Goal: Transaction & Acquisition: Purchase product/service

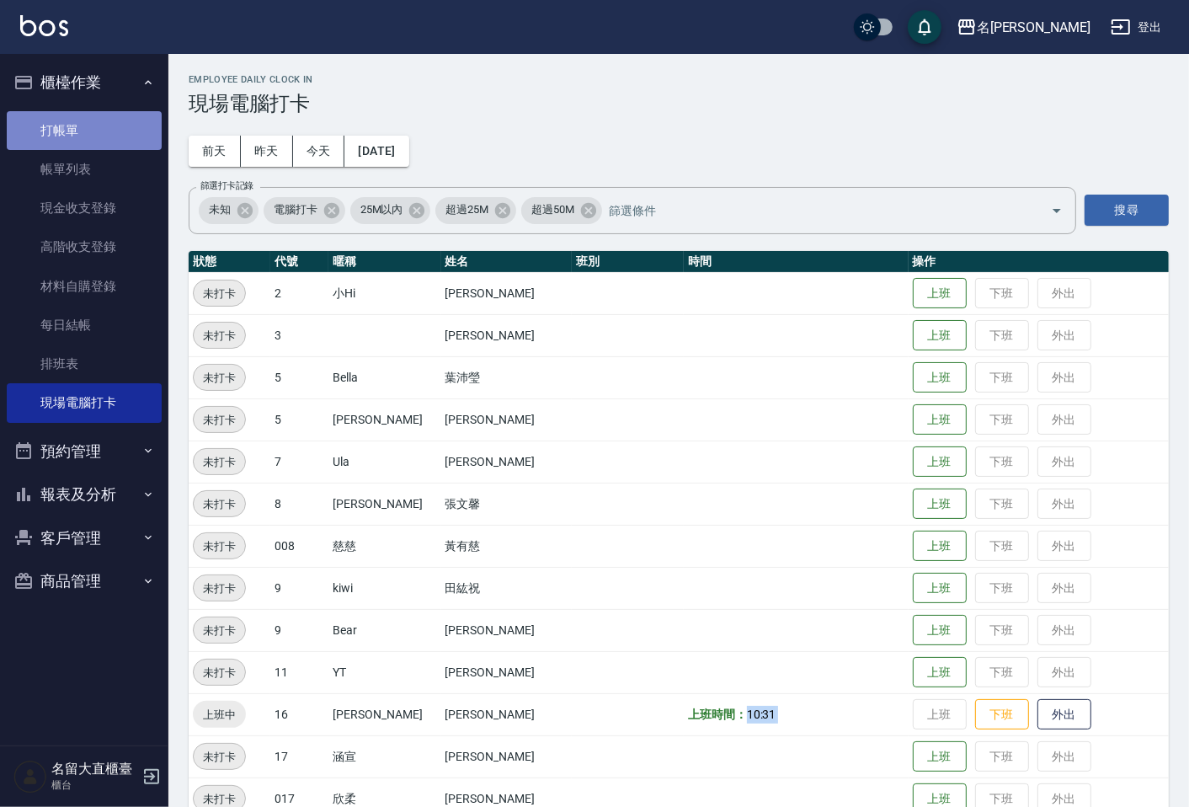
click at [48, 131] on link "打帳單" at bounding box center [84, 130] width 155 height 39
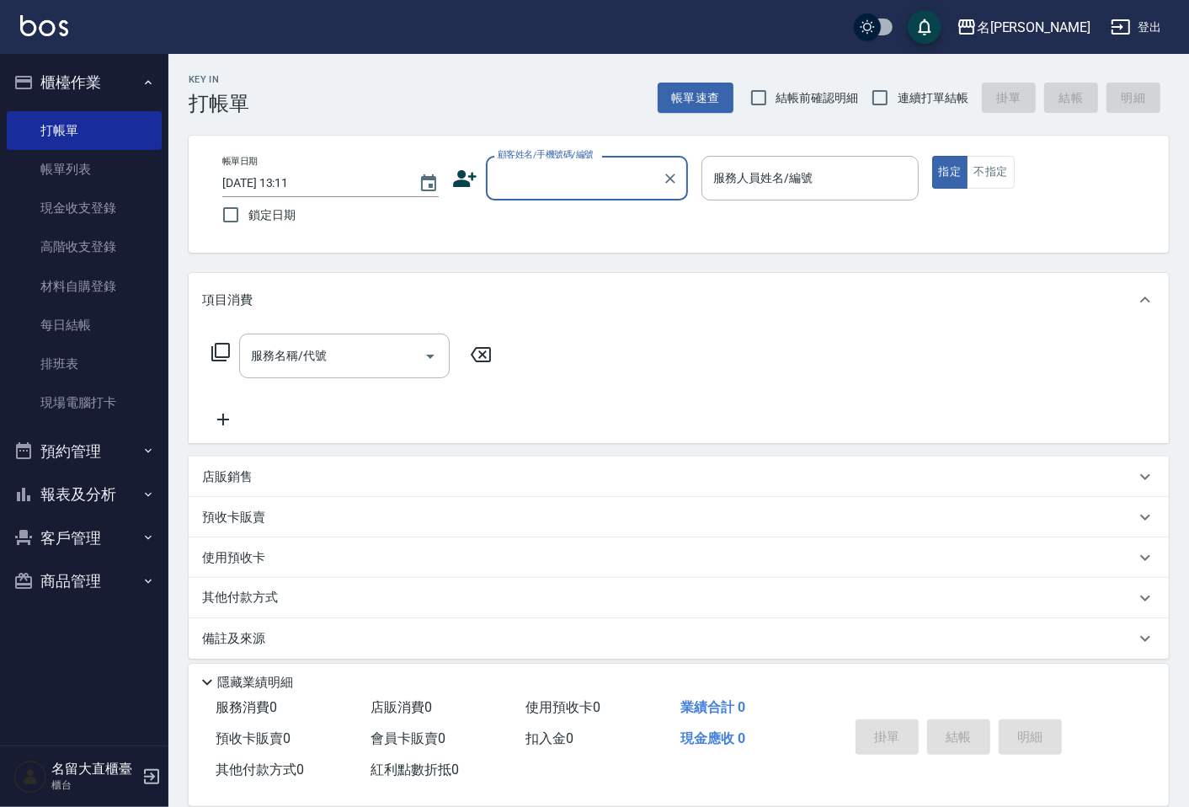
click at [561, 162] on div "顧客姓名/手機號碼/編號" at bounding box center [587, 178] width 202 height 45
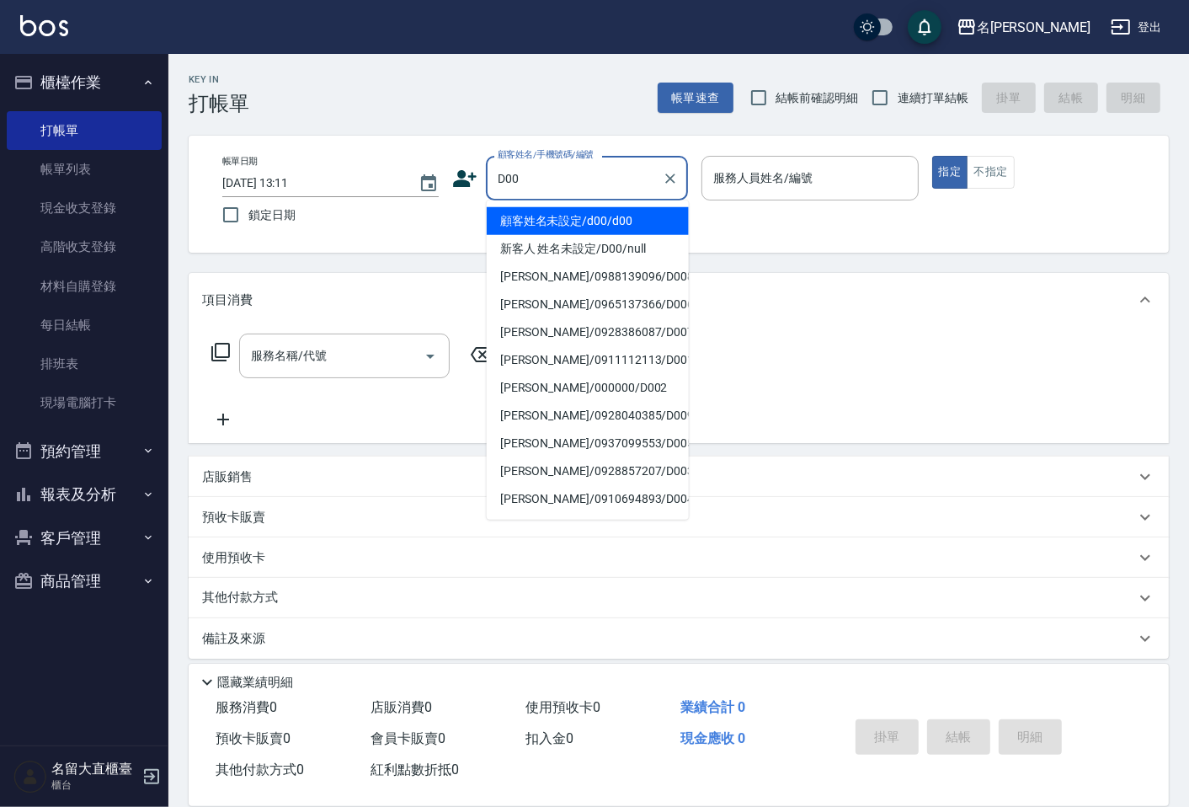
type input "顧客姓名未設定/d00/d00"
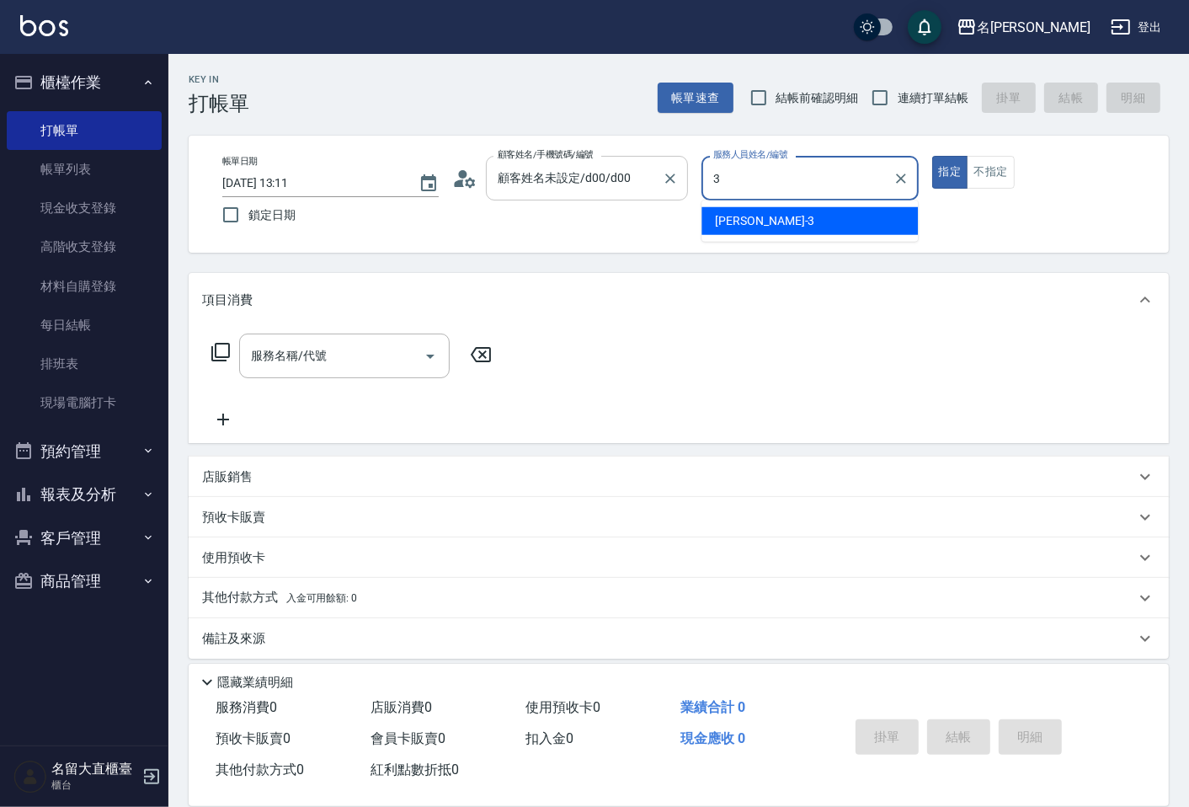
type input "[PERSON_NAME]3"
type button "true"
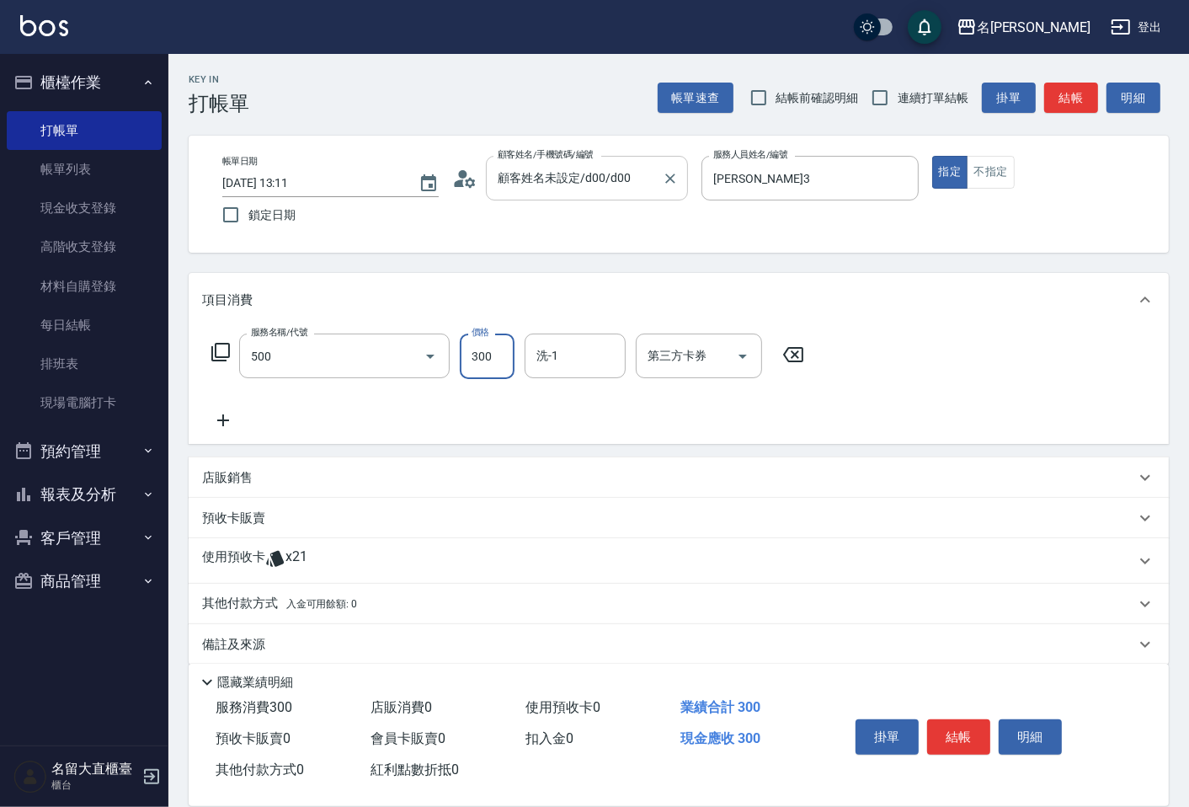
type input "洗髮(500)"
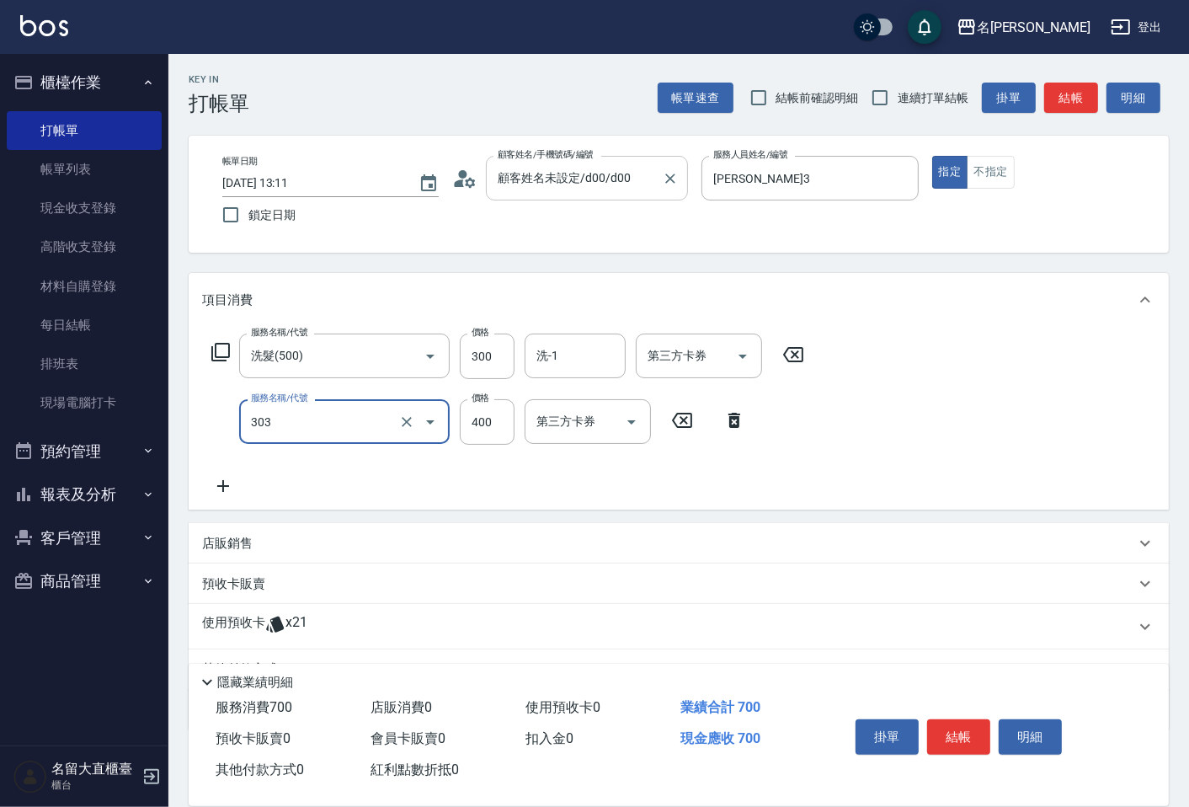
type input "剪髮(C級)(303)"
type input "350"
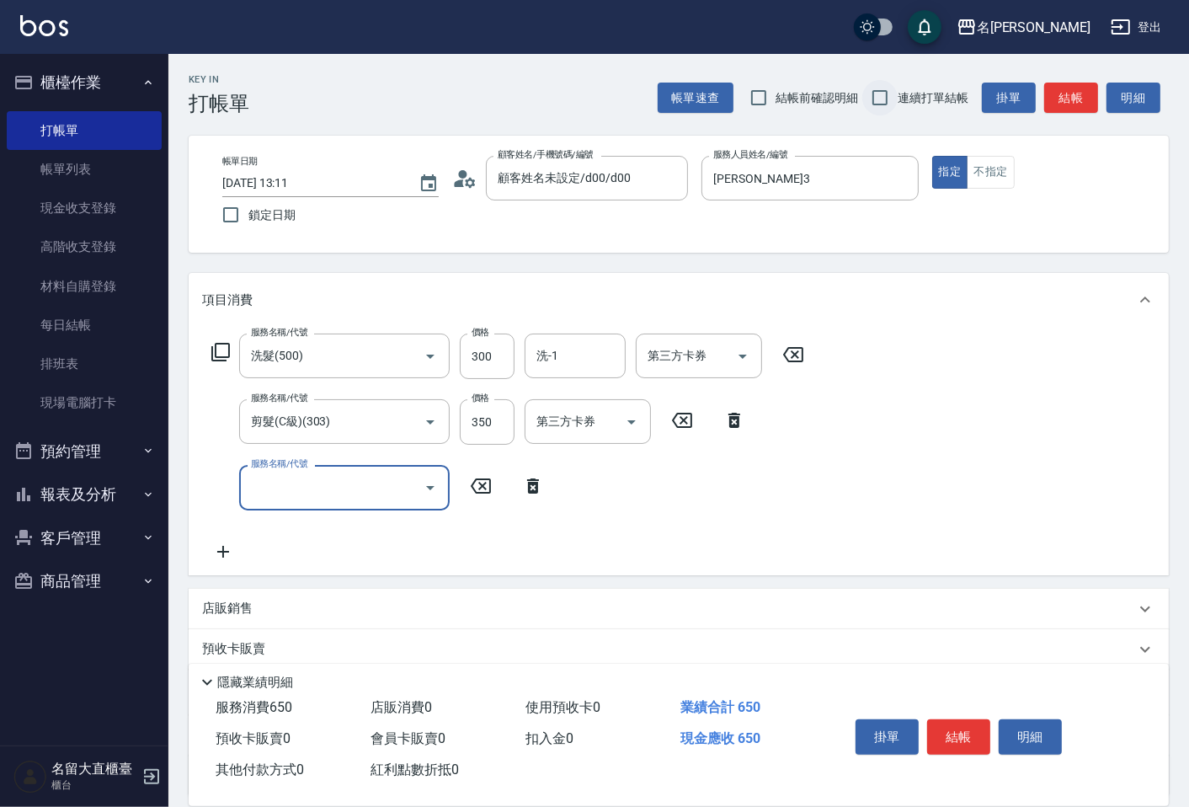
click at [880, 94] on input "連續打單結帳" at bounding box center [879, 97] width 35 height 35
checkbox input "true"
click at [1084, 90] on button "結帳" at bounding box center [1071, 98] width 54 height 31
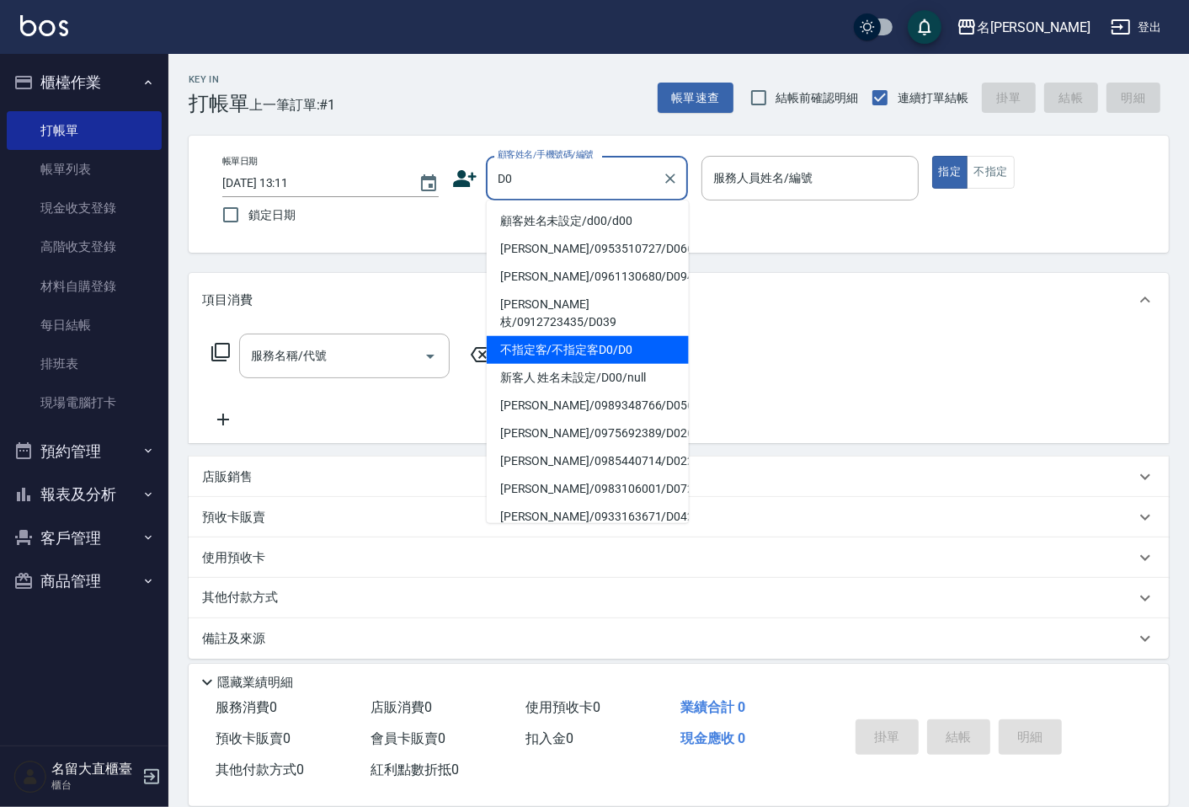
type input "不指定客/不指定客D0/D0"
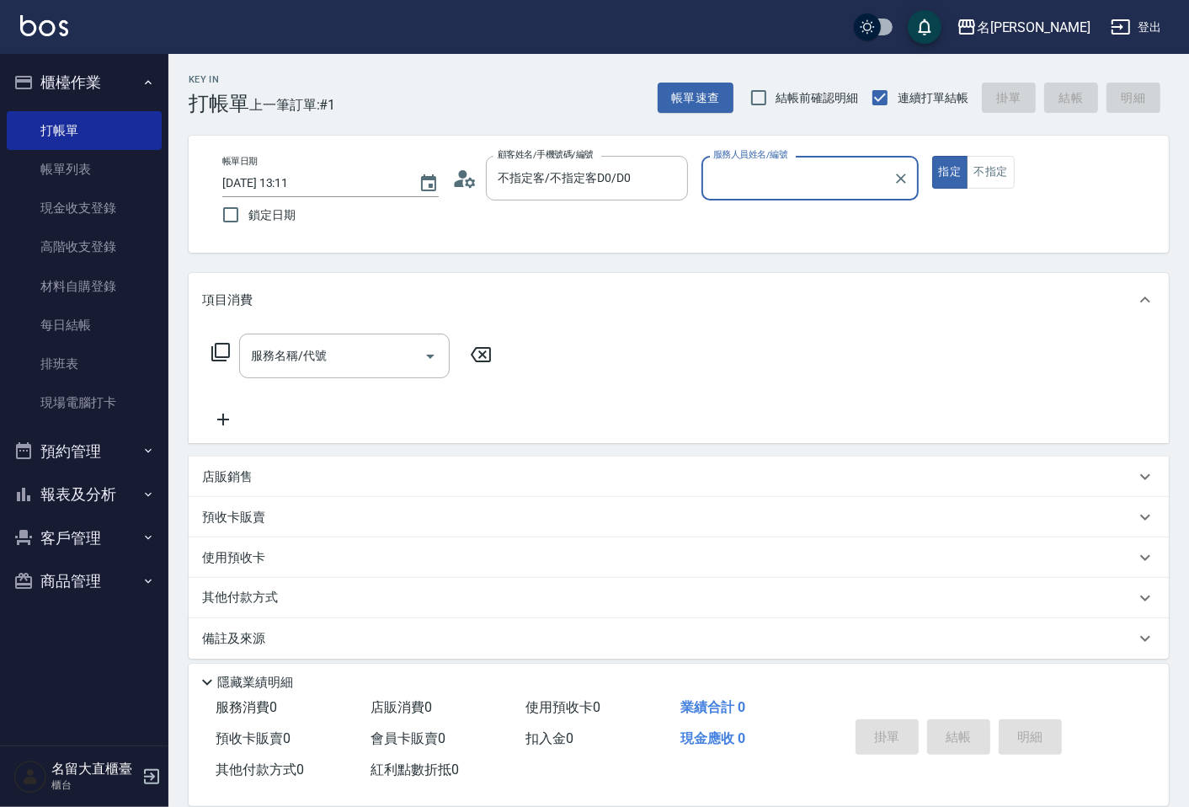
type input "[PERSON_NAME]3"
click at [932, 156] on button "指定" at bounding box center [950, 172] width 36 height 33
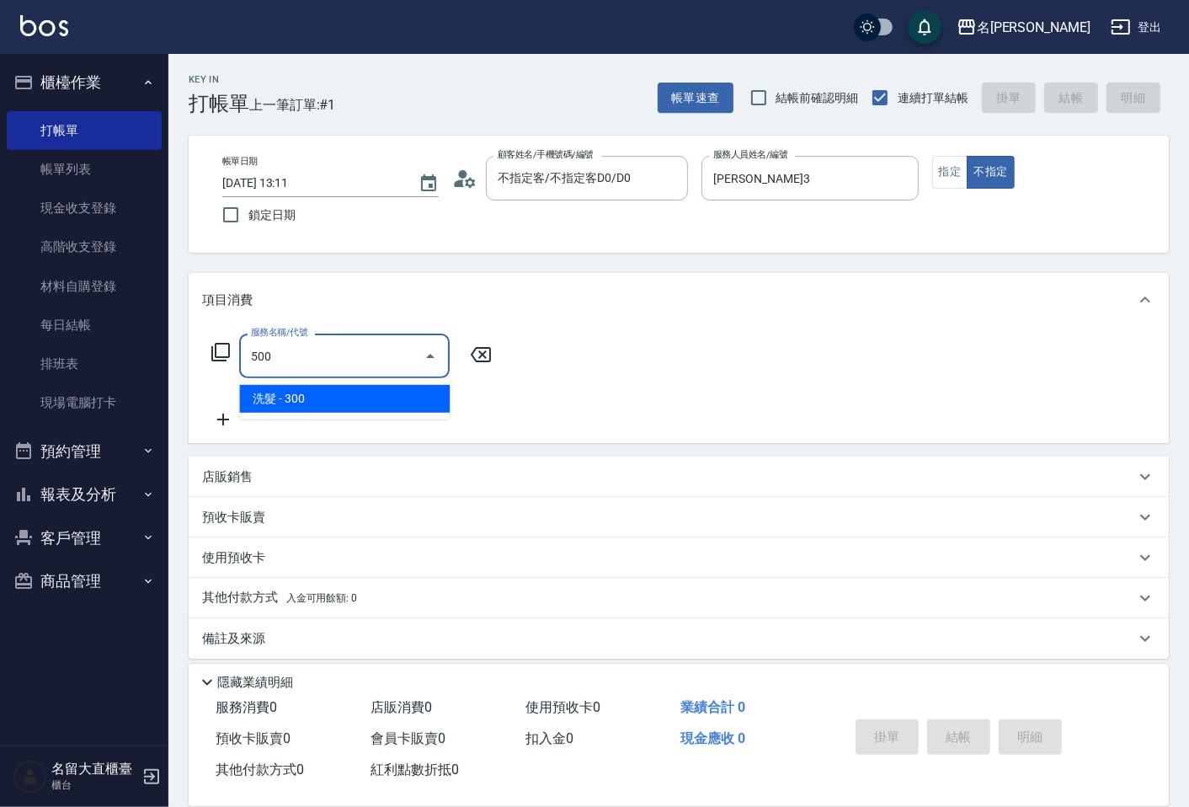
type input "洗髮(500)"
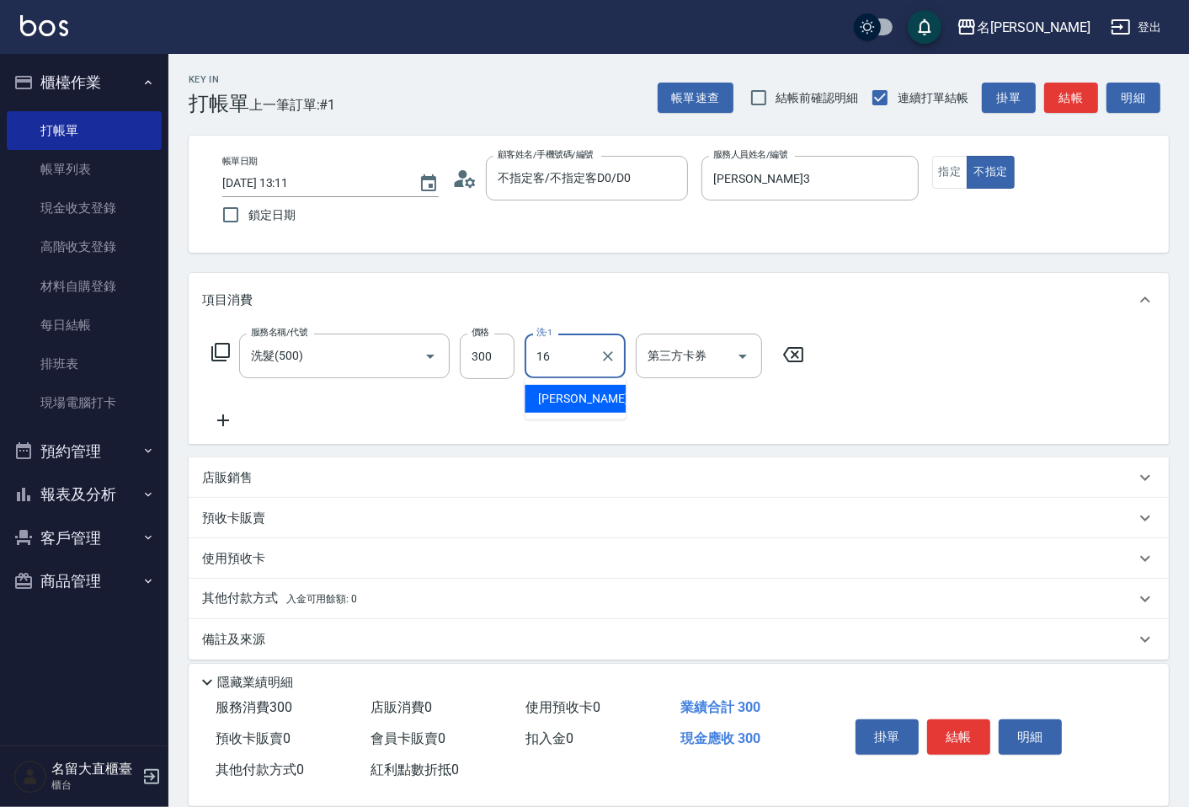
type input "[PERSON_NAME]-16"
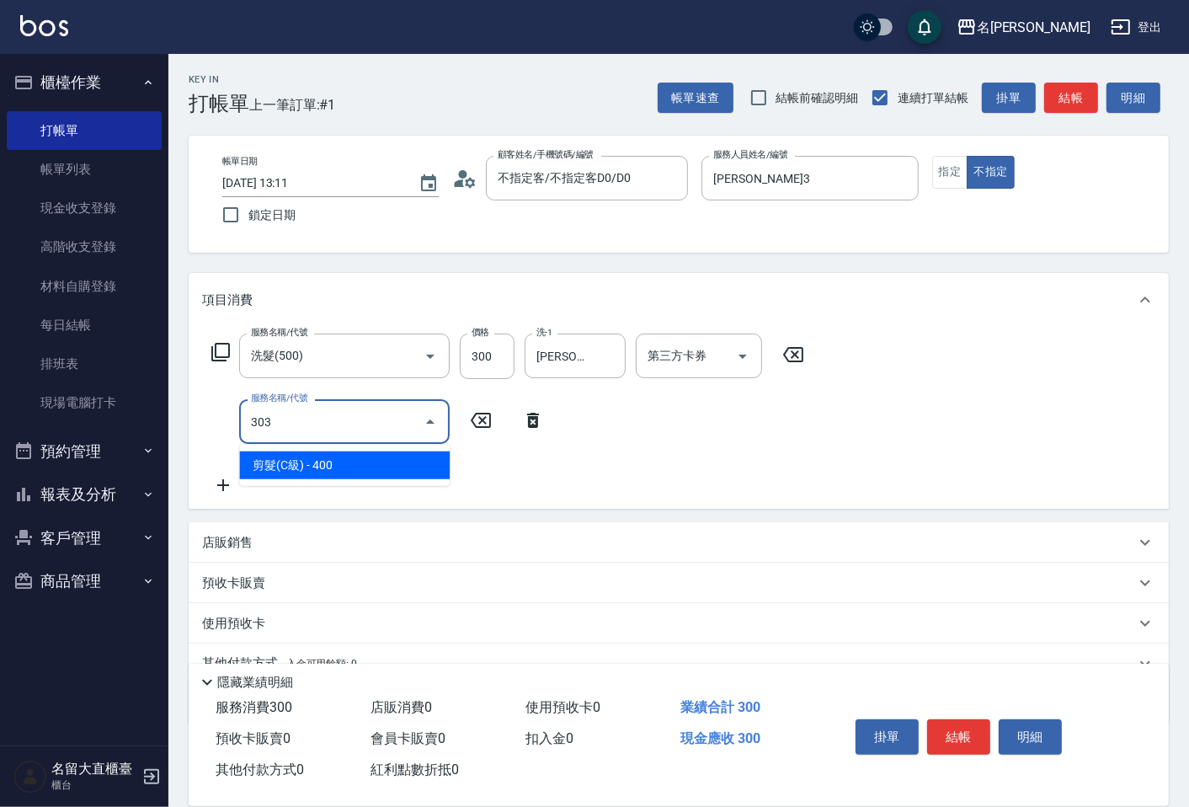
type input "剪髮(C級)(303)"
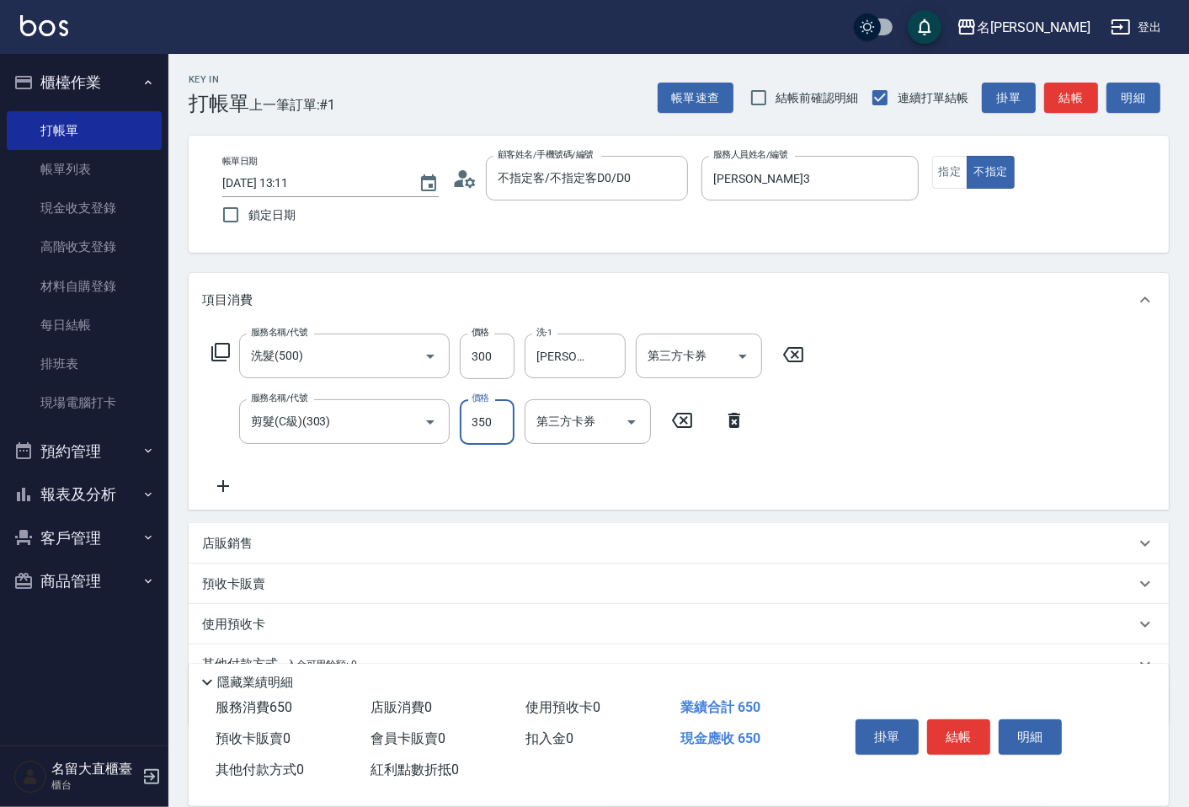
type input "350"
click at [1076, 99] on button "結帳" at bounding box center [1071, 98] width 54 height 31
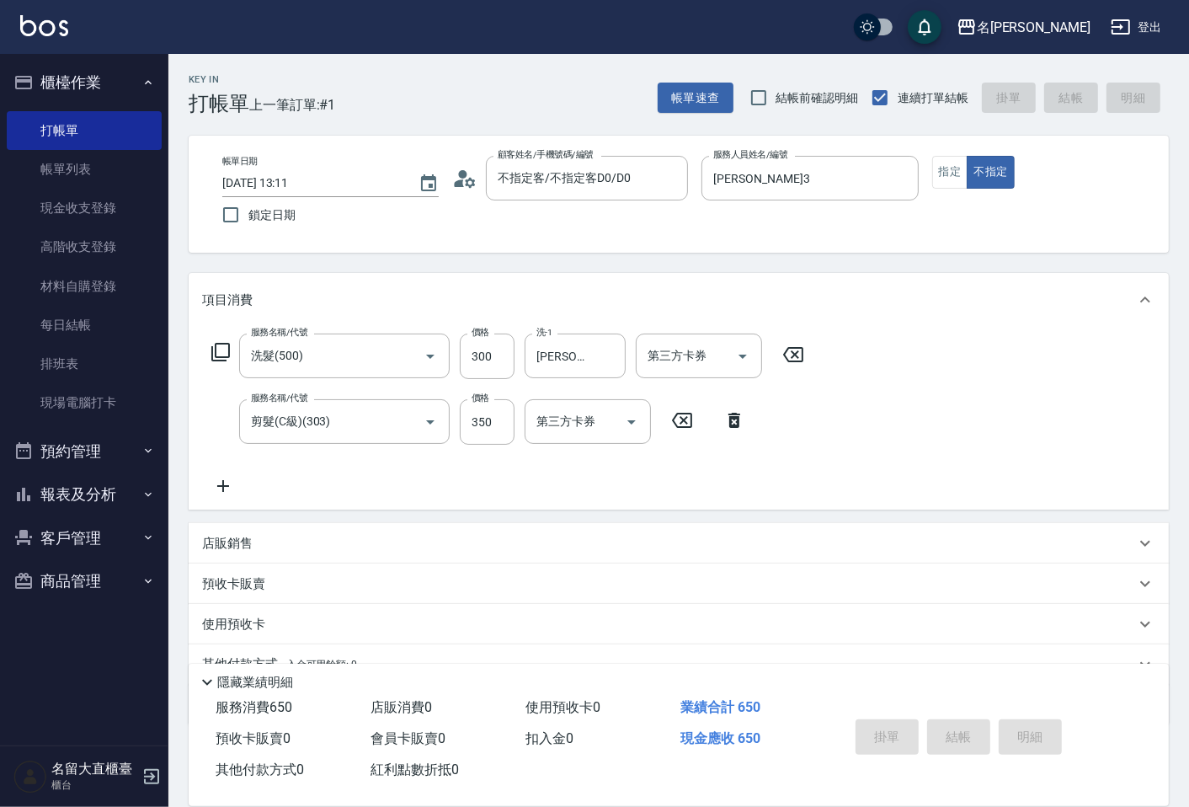
type input "[DATE] 13:12"
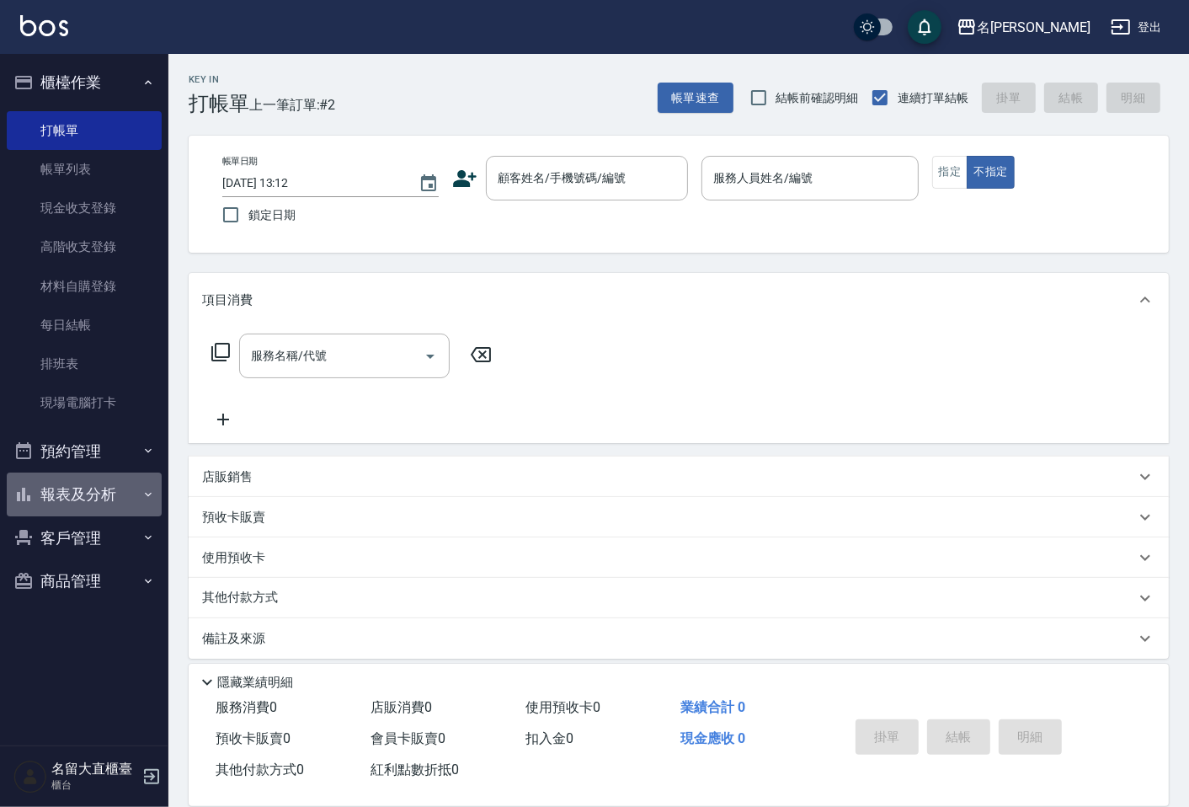
click at [77, 486] on button "報表及分析" at bounding box center [84, 495] width 155 height 44
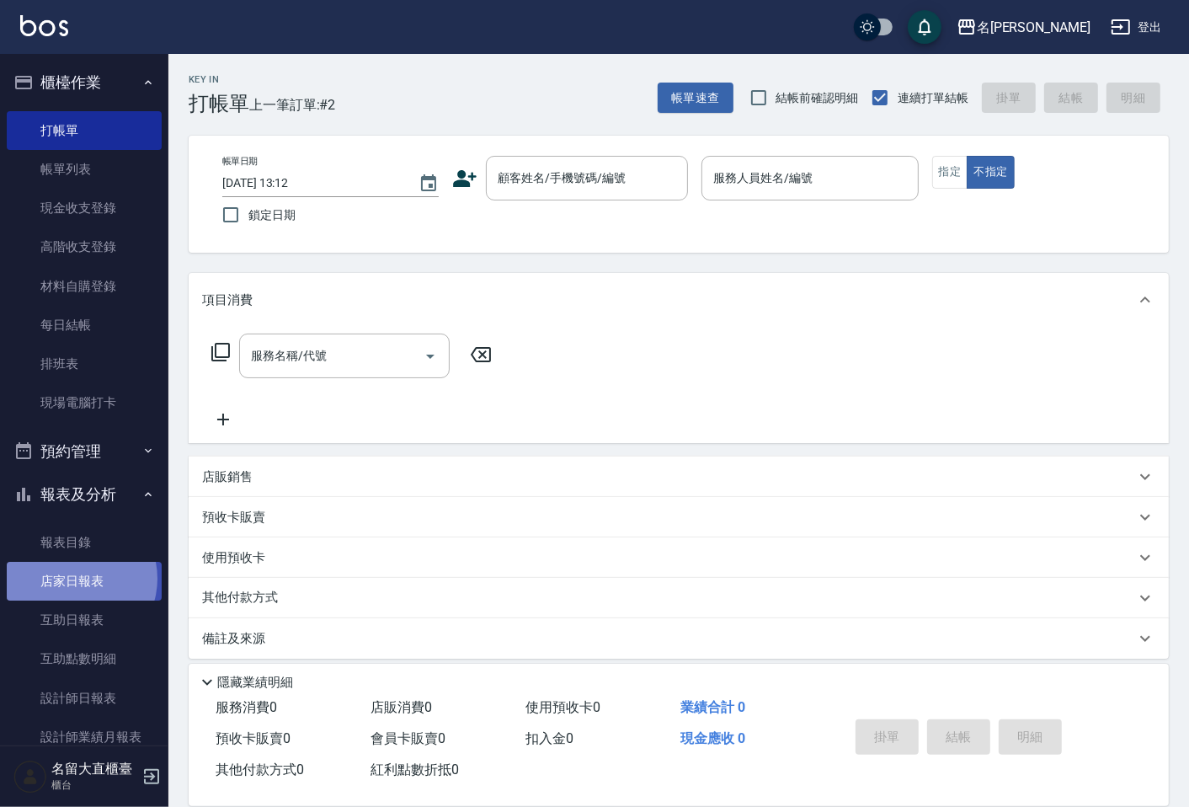
click at [76, 579] on link "店家日報表" at bounding box center [84, 581] width 155 height 39
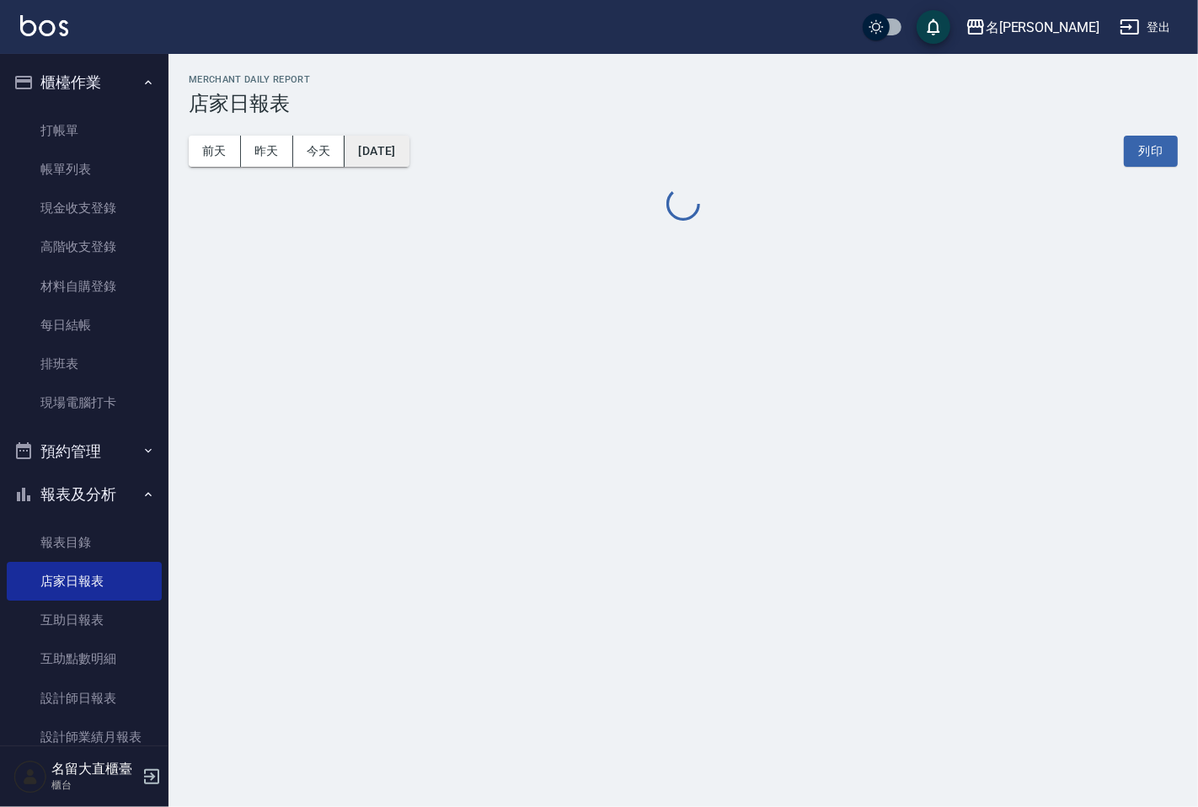
click at [383, 158] on button "[DATE]" at bounding box center [376, 151] width 64 height 31
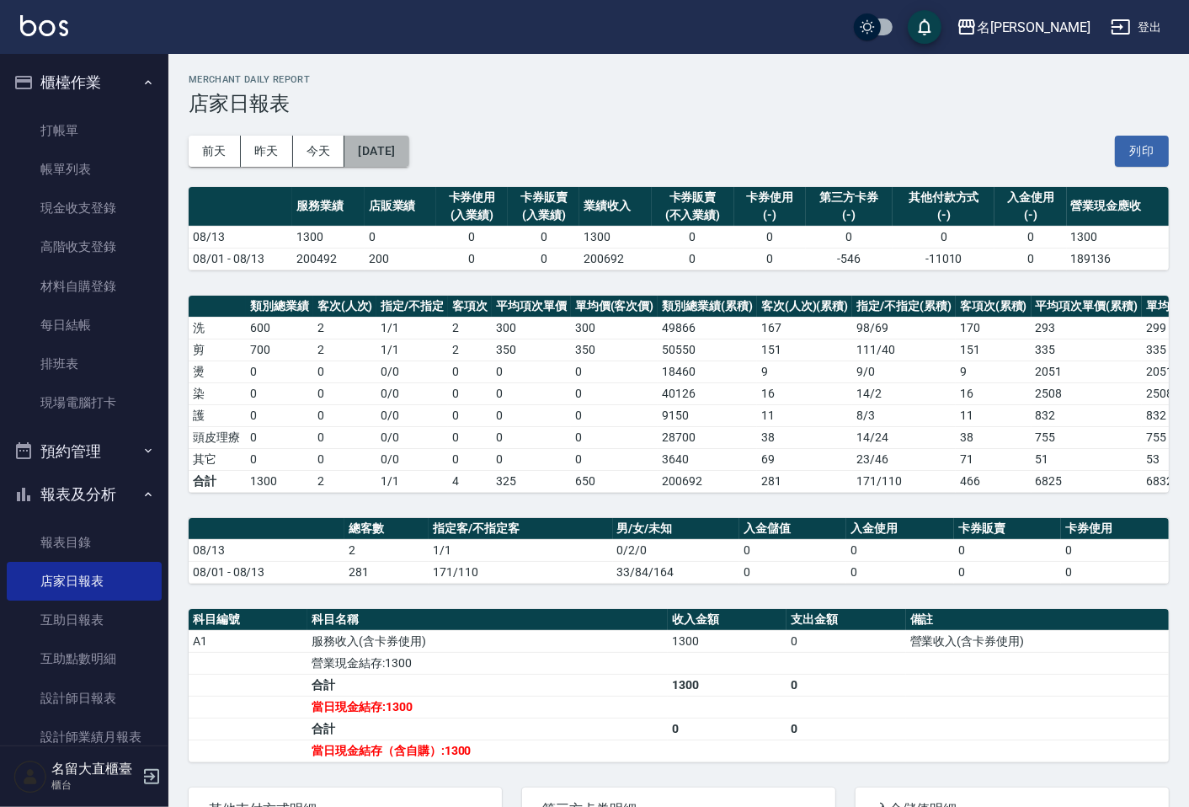
click at [398, 153] on button "[DATE]" at bounding box center [376, 151] width 64 height 31
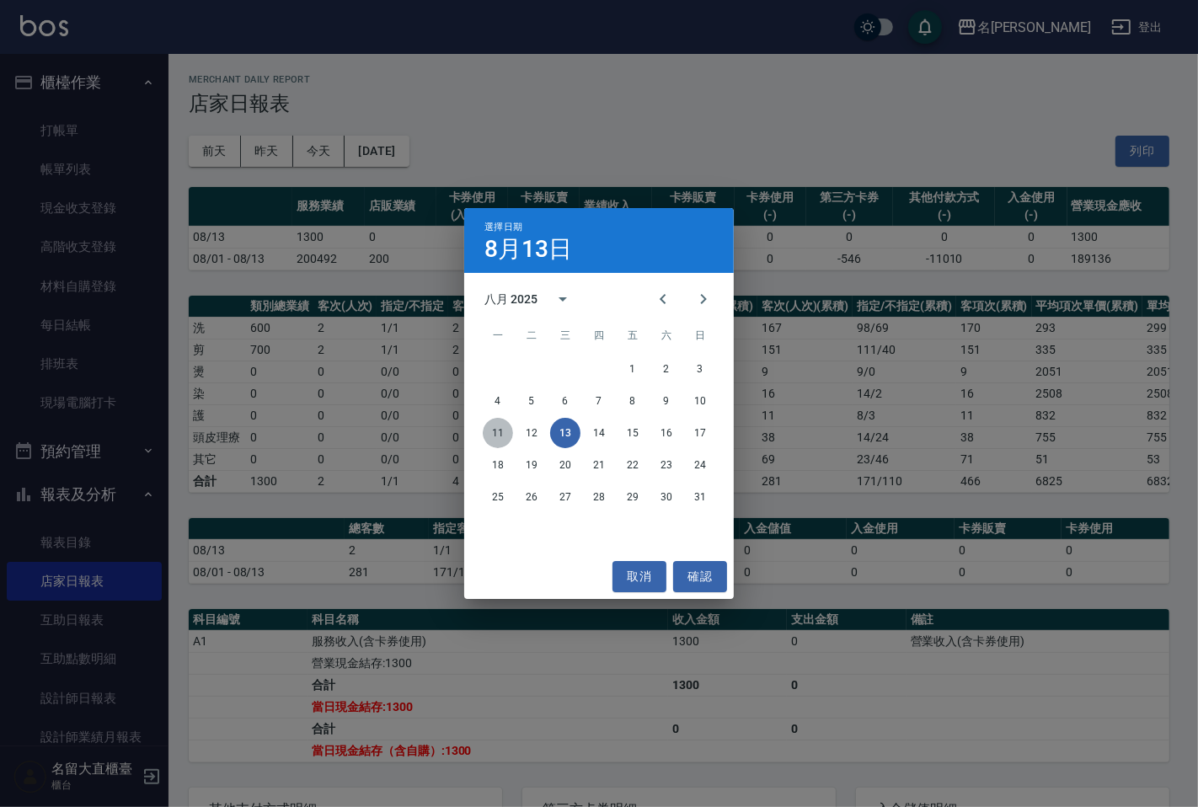
click at [500, 436] on button "11" at bounding box center [498, 433] width 30 height 30
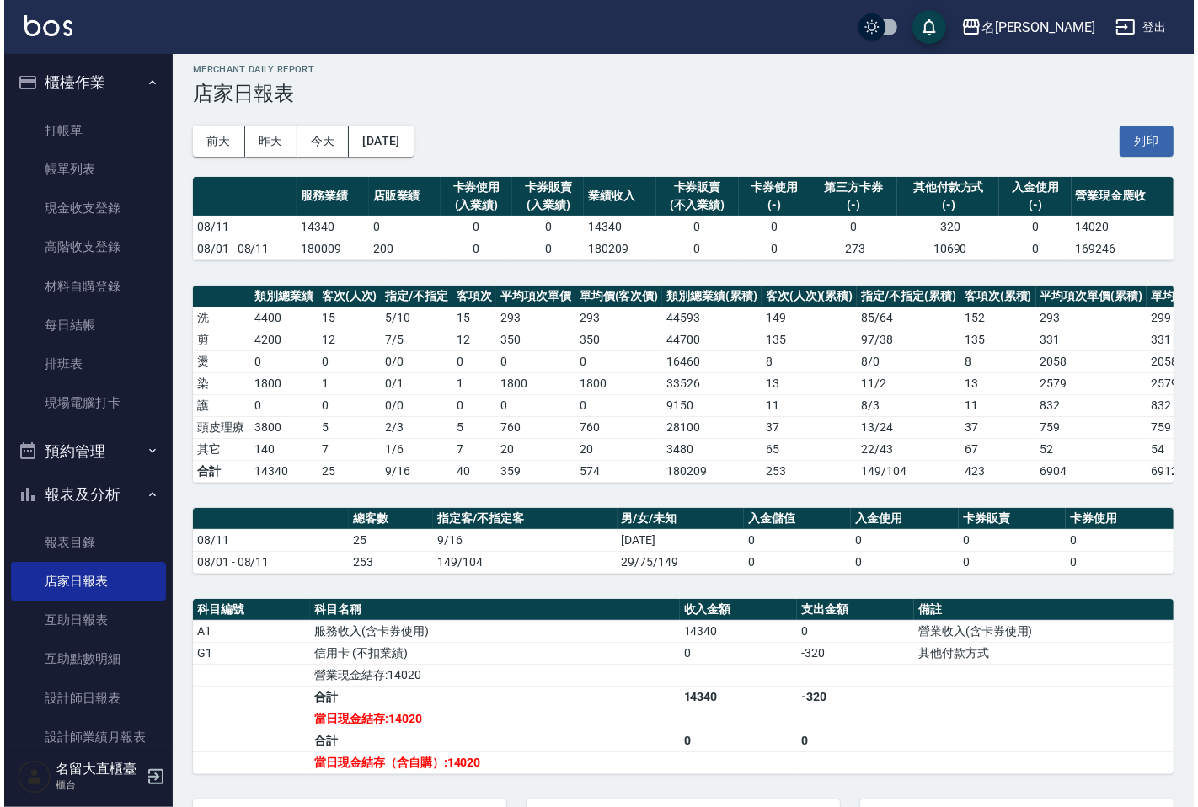
scroll to position [3, 0]
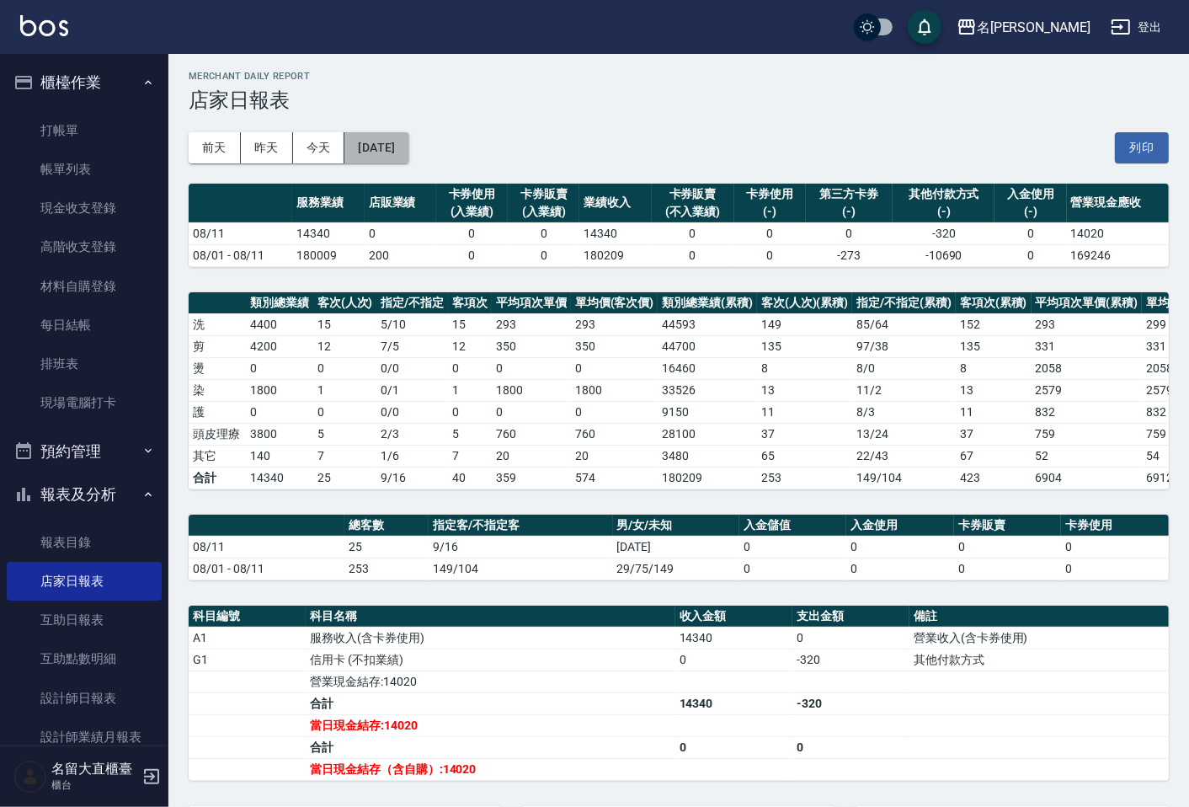
click at [408, 147] on button "[DATE]" at bounding box center [376, 147] width 64 height 31
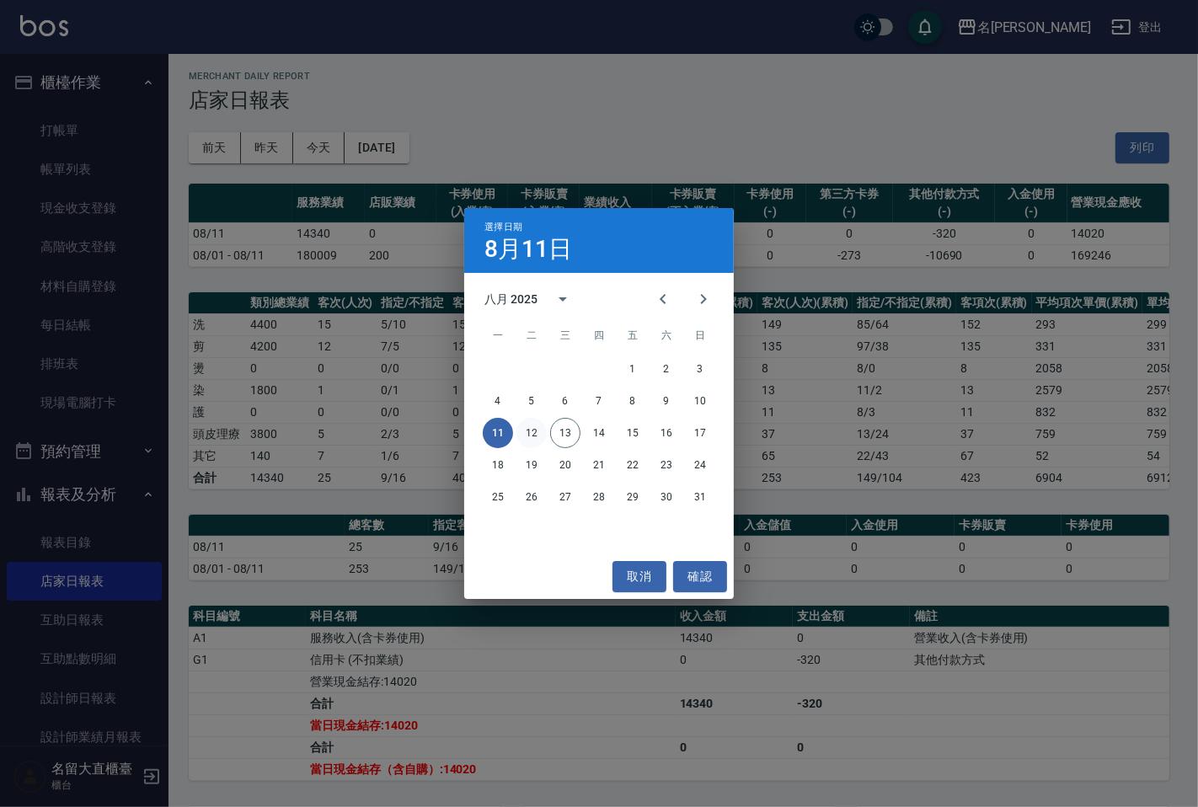
click at [535, 436] on button "12" at bounding box center [531, 433] width 30 height 30
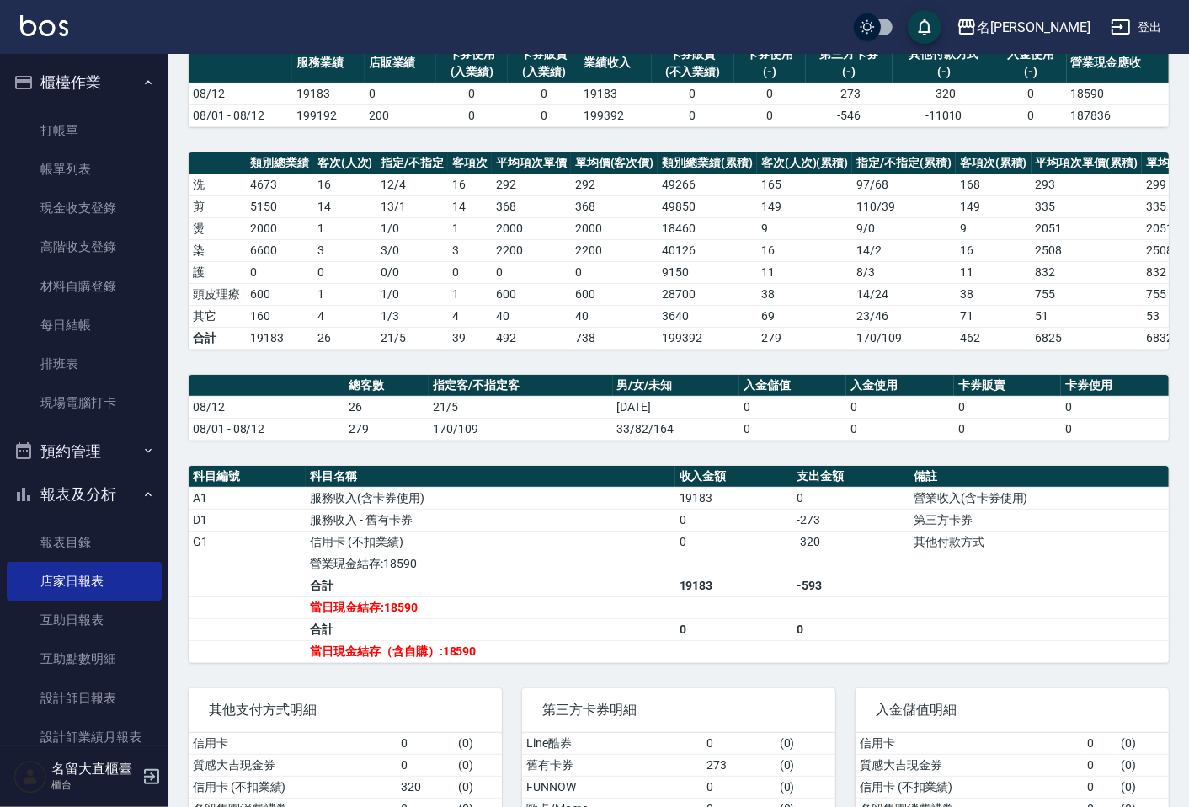
scroll to position [187, 0]
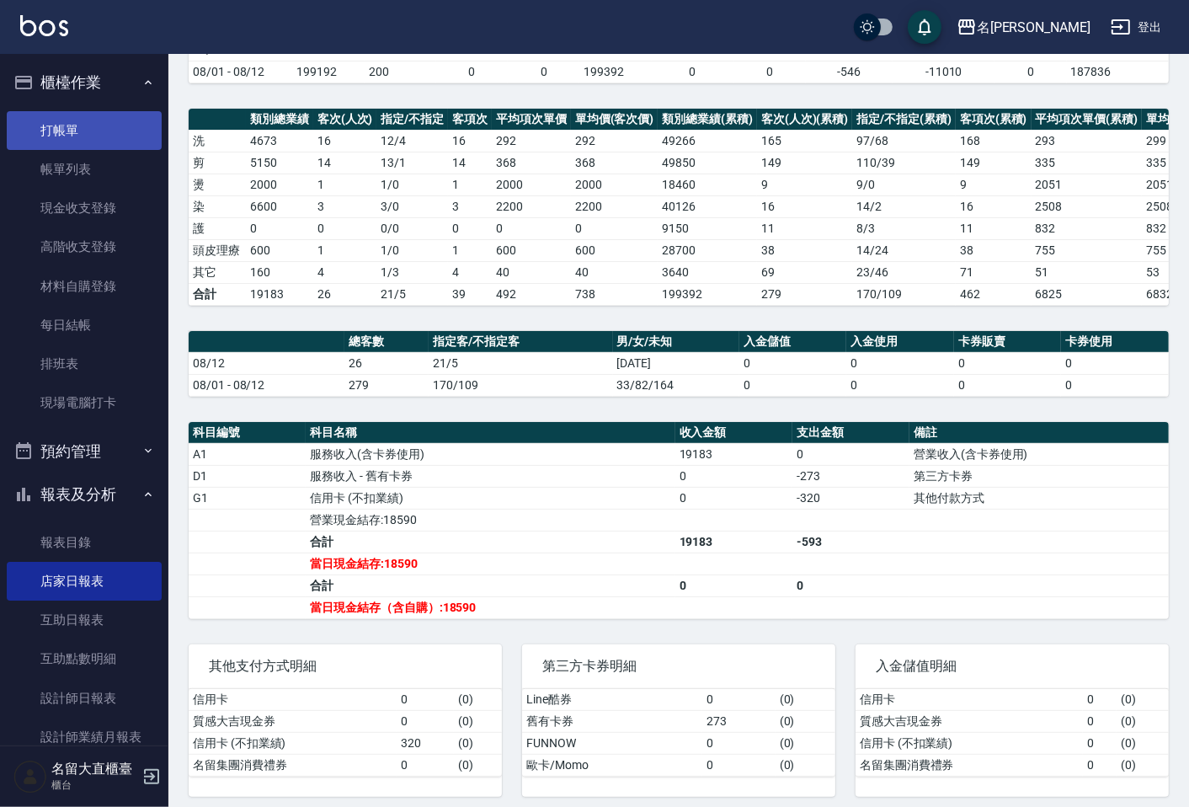
click at [104, 126] on link "打帳單" at bounding box center [84, 130] width 155 height 39
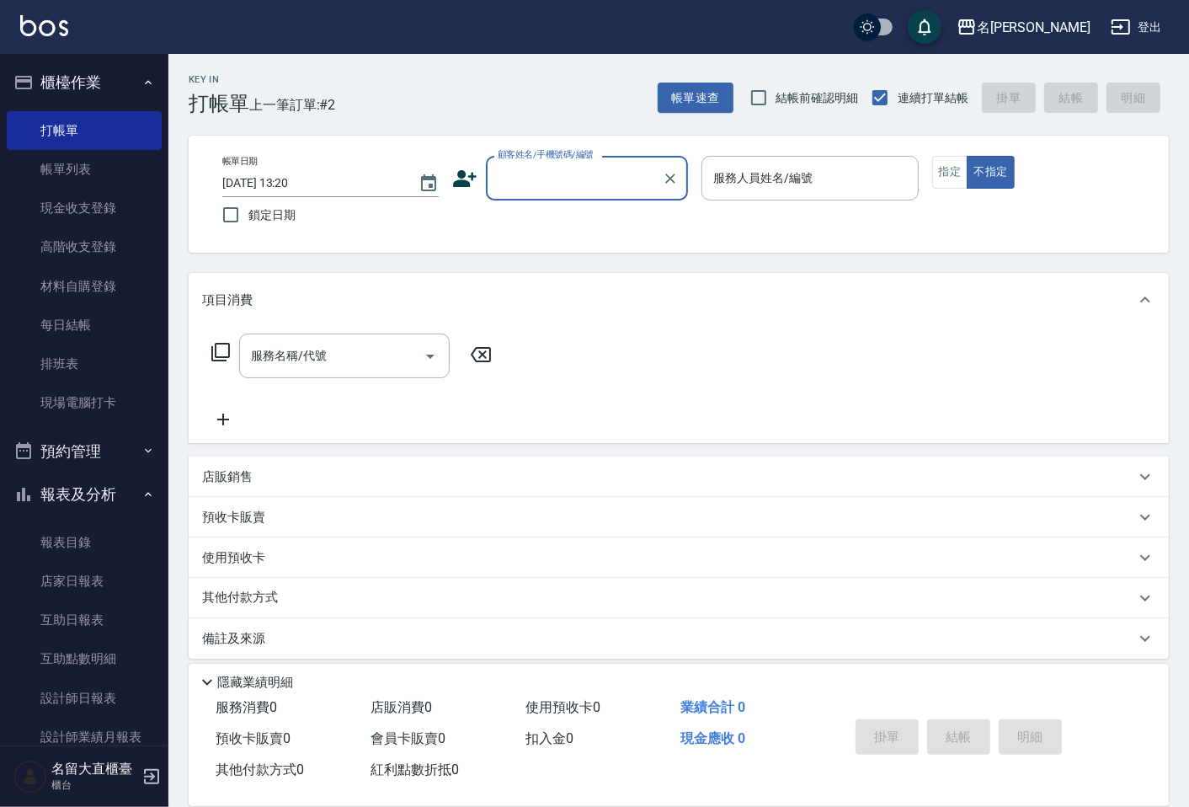
click at [531, 182] on input "顧客姓名/手機號碼/編號" at bounding box center [575, 177] width 162 height 29
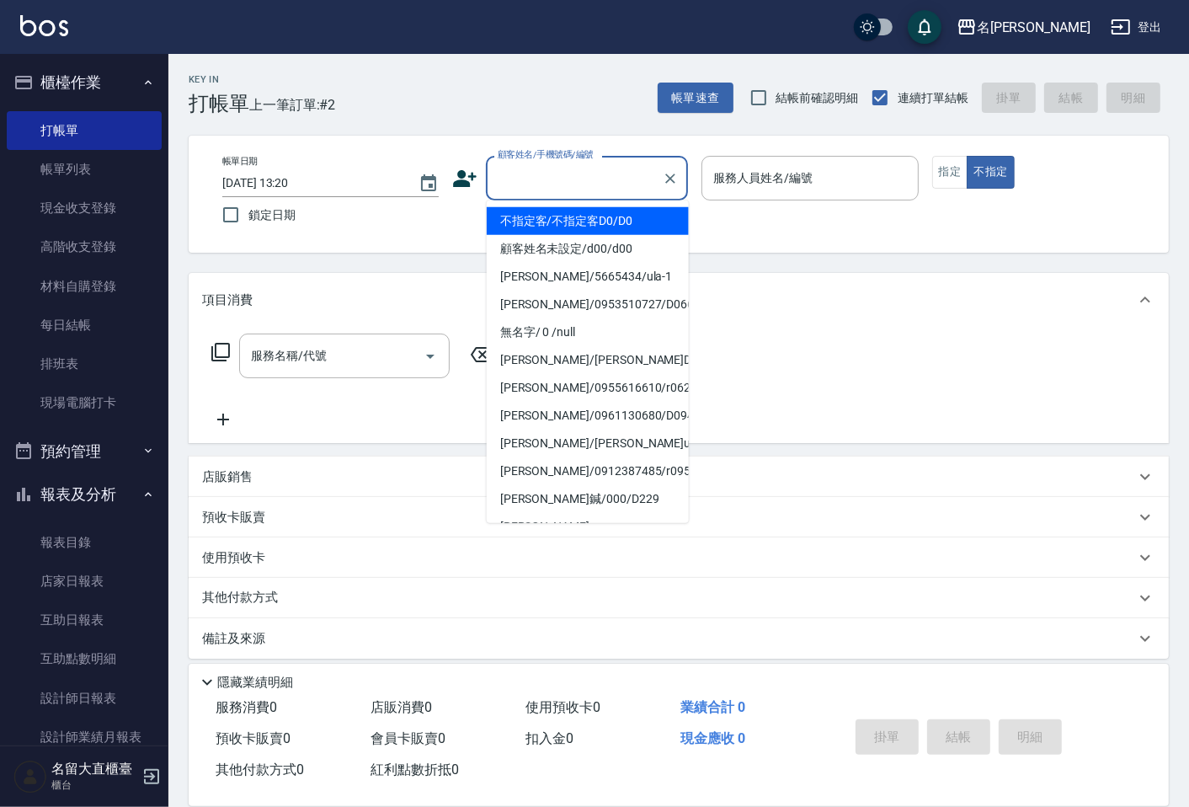
click at [560, 224] on li "不指定客/不指定客D0/D0" at bounding box center [588, 221] width 202 height 28
type input "不指定客/不指定客D0/D0"
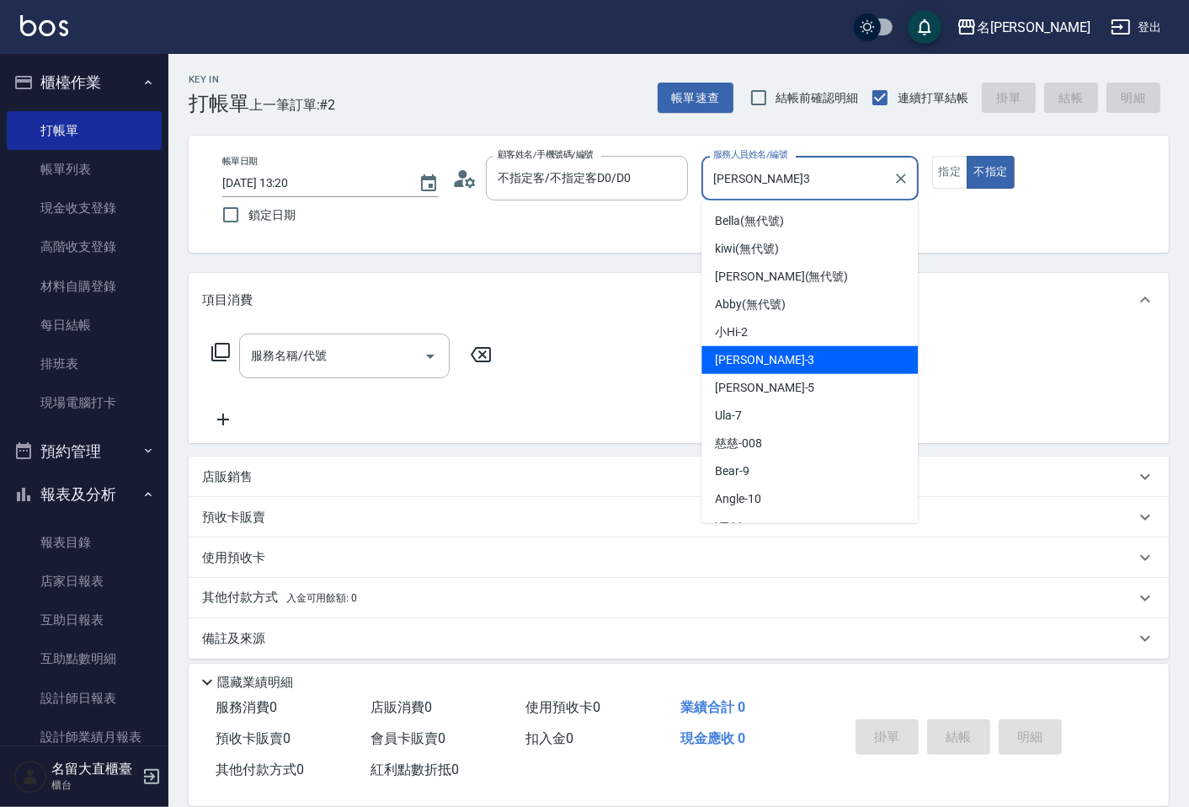
click at [727, 179] on input "[PERSON_NAME]3" at bounding box center [797, 177] width 176 height 29
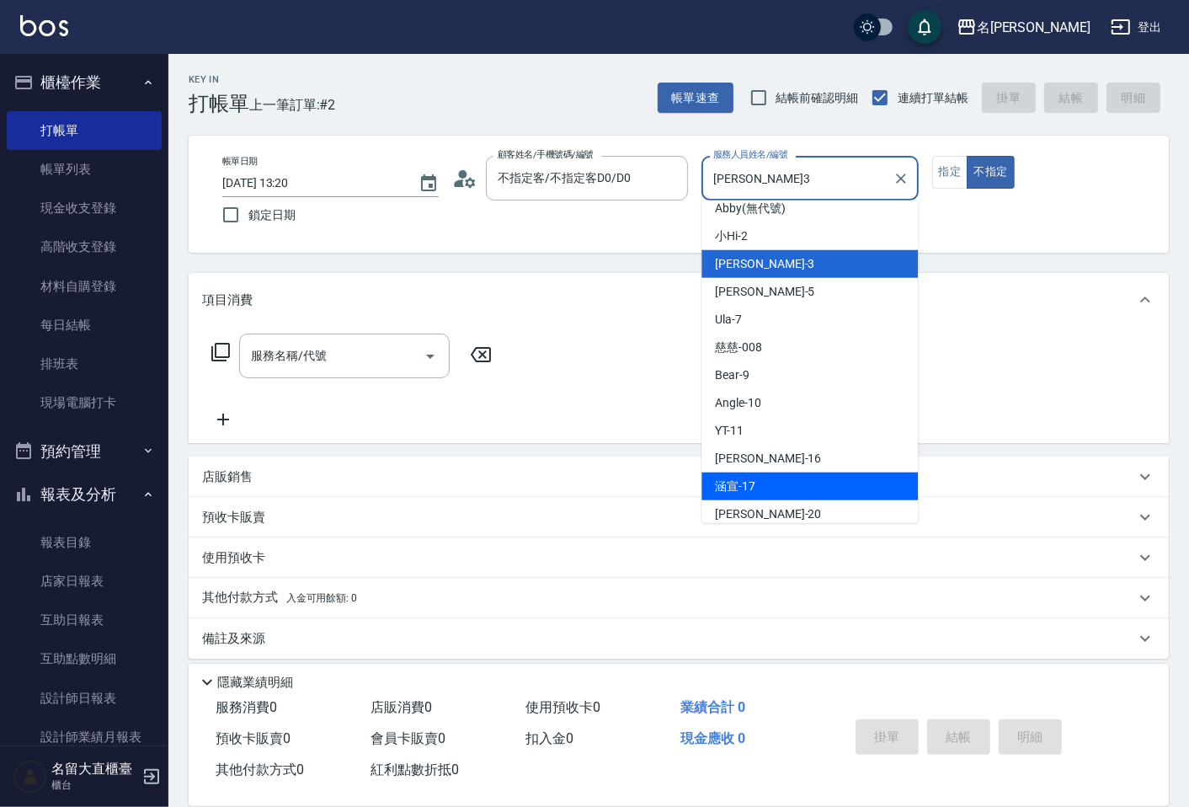
scroll to position [246, 0]
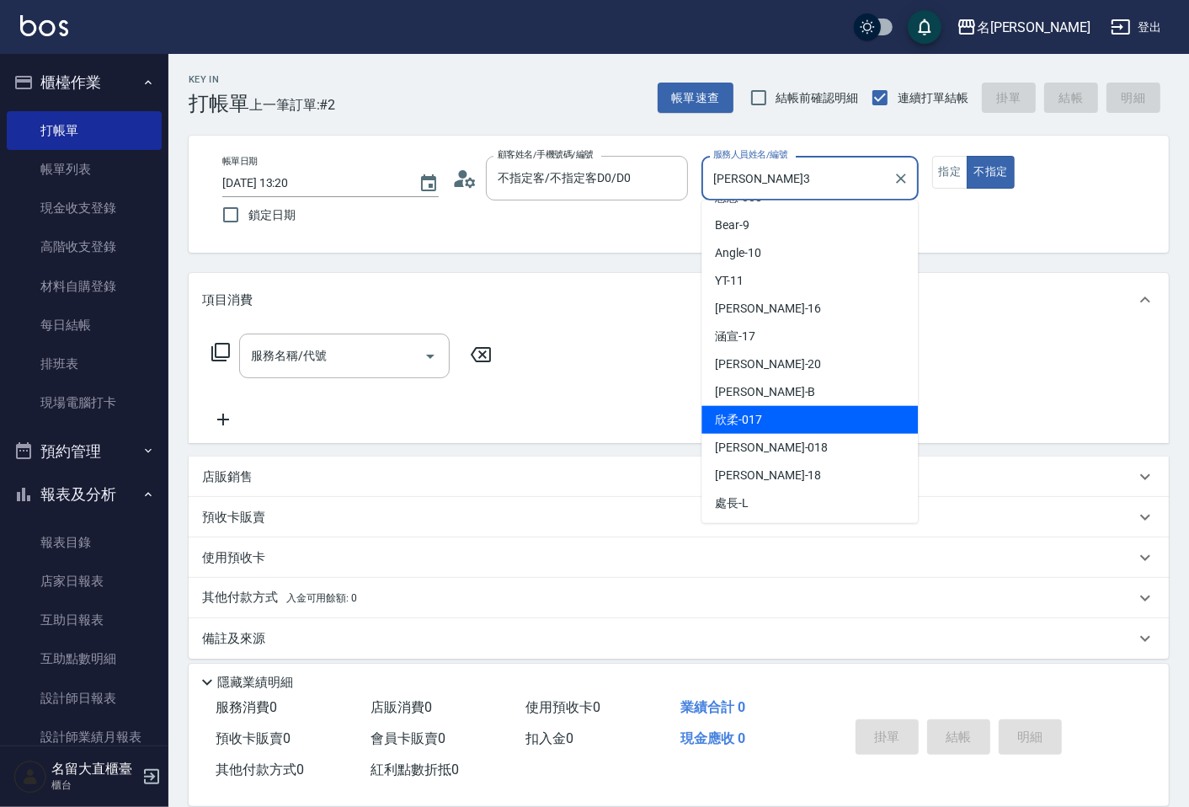
click at [777, 421] on div "欣柔 -017" at bounding box center [810, 420] width 216 height 28
type input "欣柔-017"
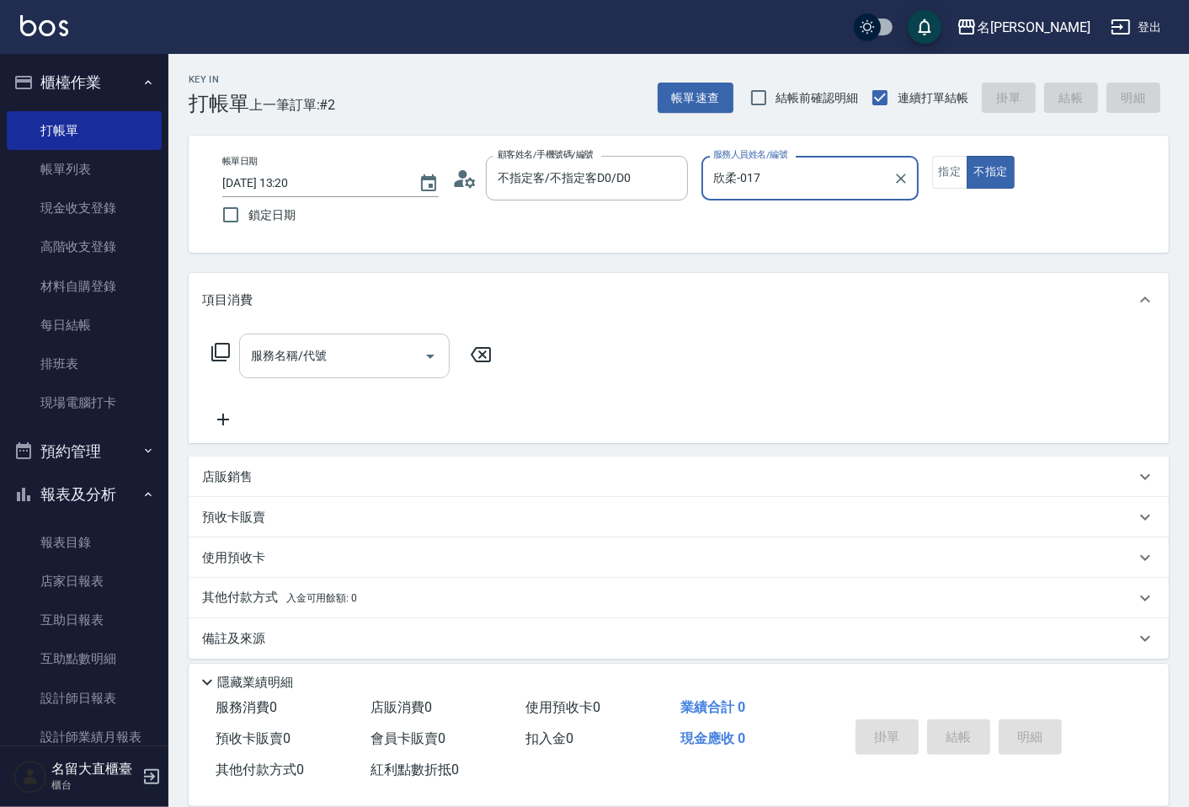
click at [397, 360] on input "服務名稱/代號" at bounding box center [332, 355] width 170 height 29
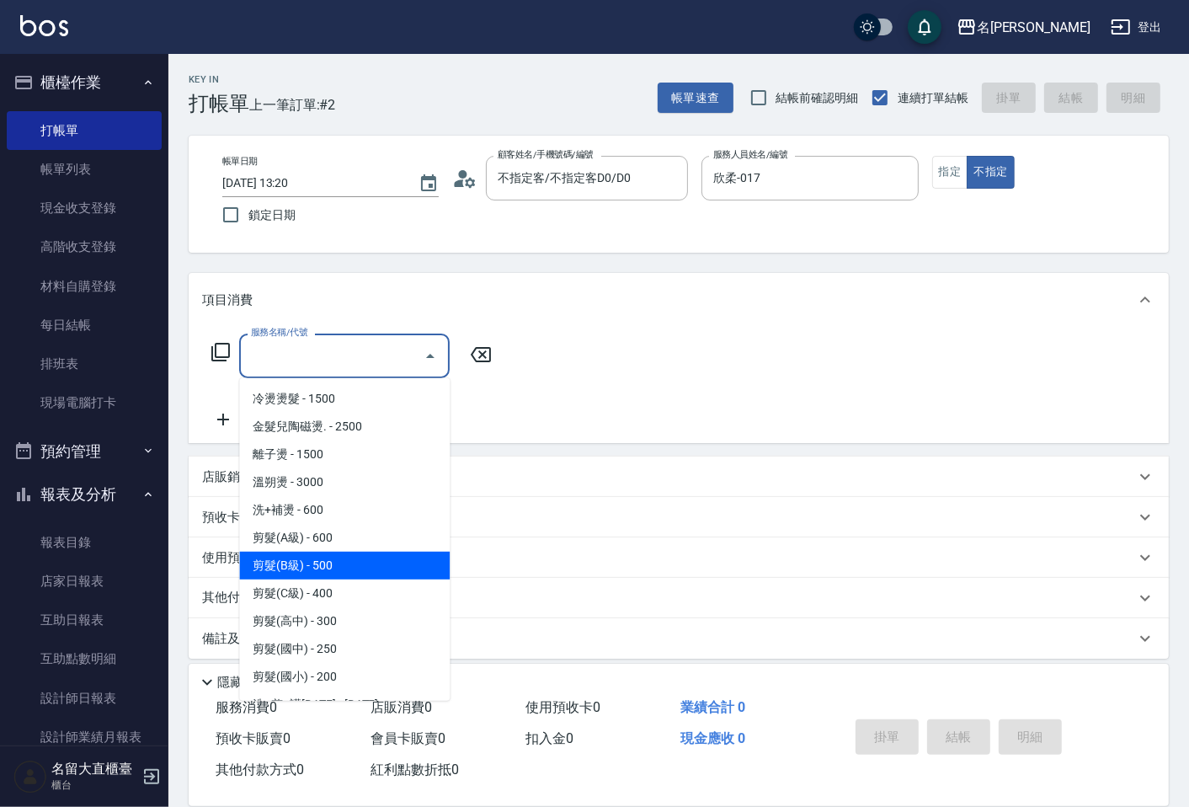
click at [326, 566] on span "剪髮(B級) - 500" at bounding box center [344, 566] width 211 height 28
type input "剪髮(B級)(302)"
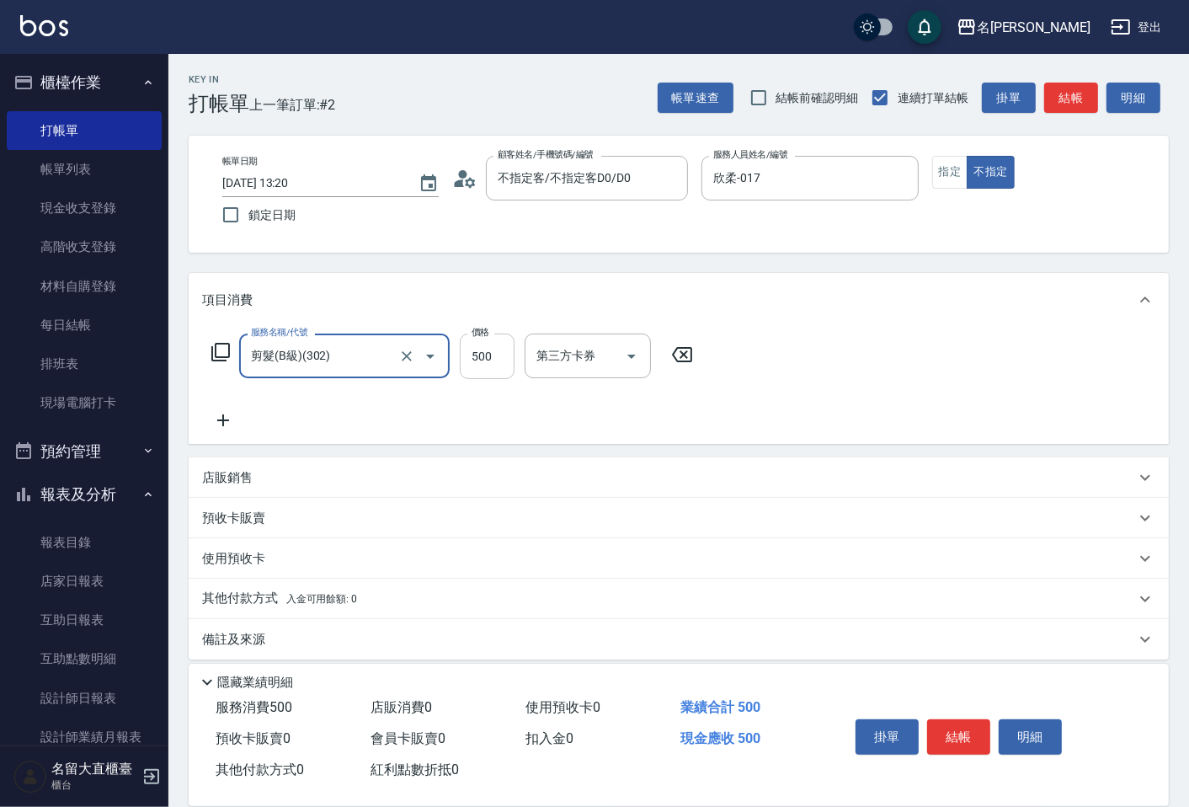
click at [481, 366] on input "500" at bounding box center [487, 356] width 55 height 45
type input "150"
click at [225, 419] on icon at bounding box center [223, 420] width 42 height 20
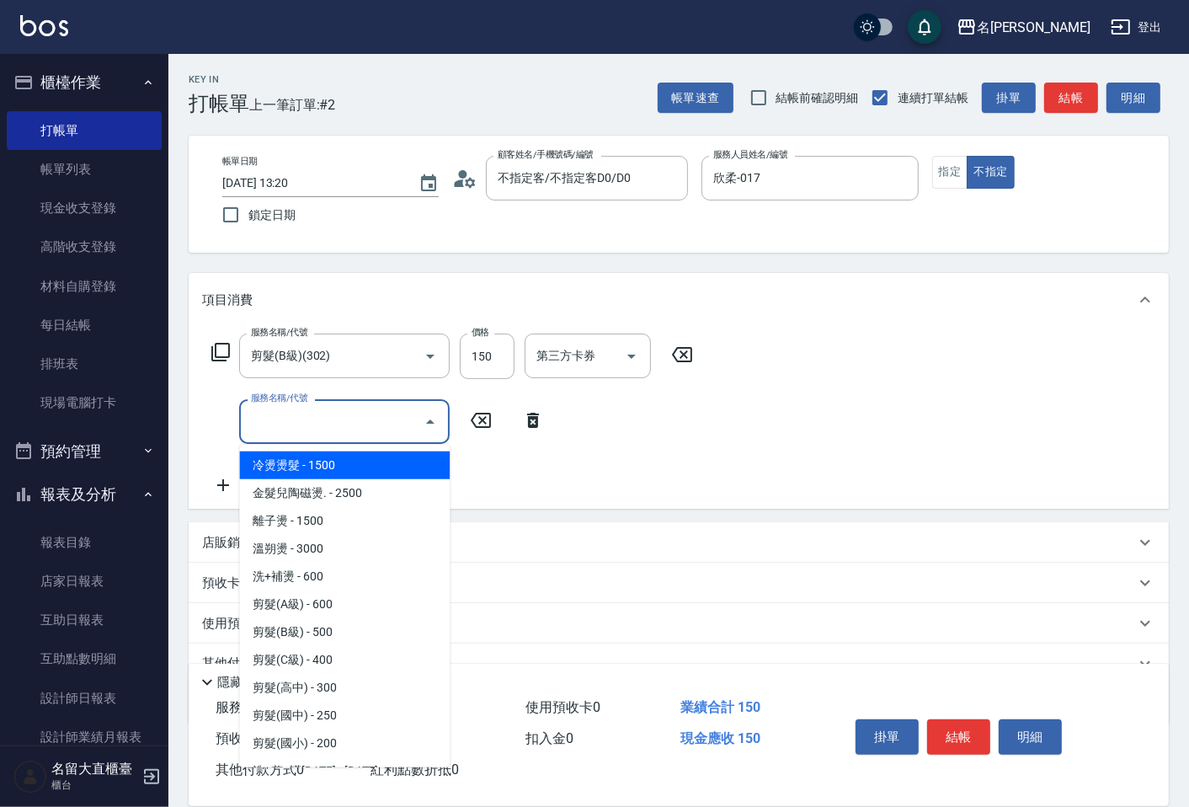
click at [275, 426] on input "服務名稱/代號" at bounding box center [332, 421] width 170 height 29
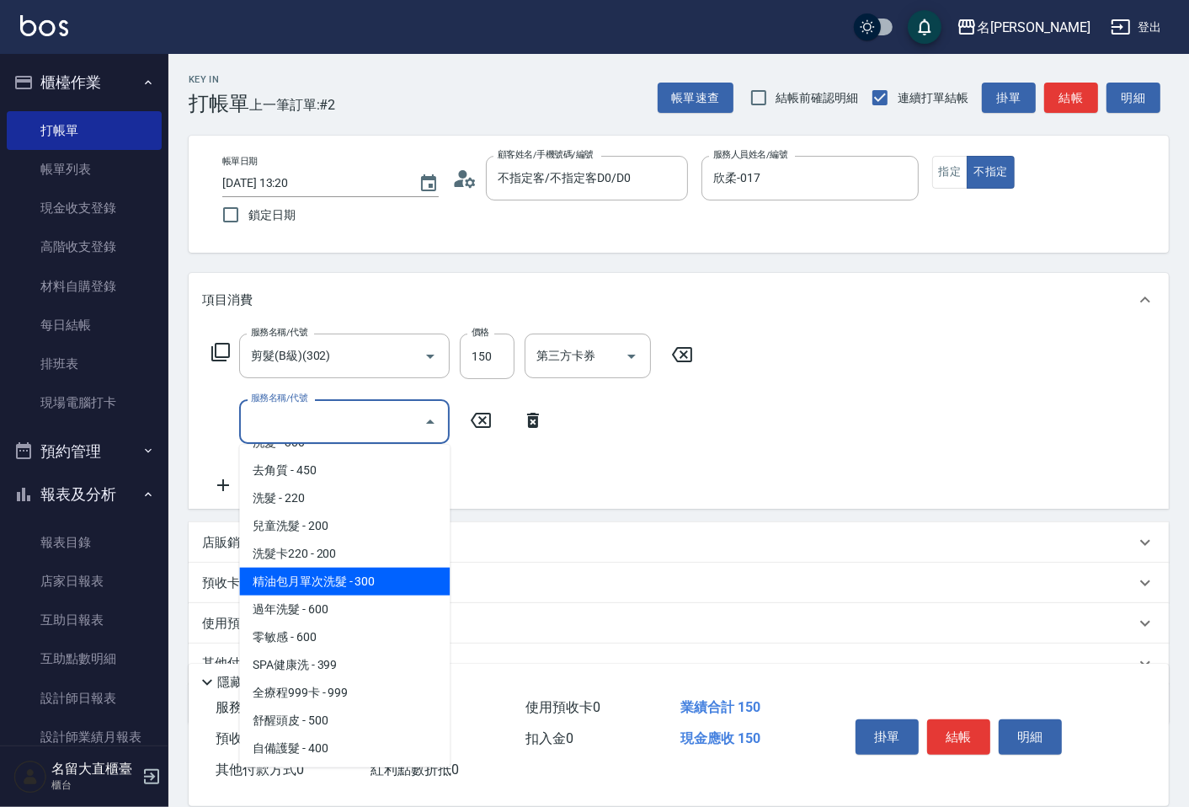
scroll to position [280, 0]
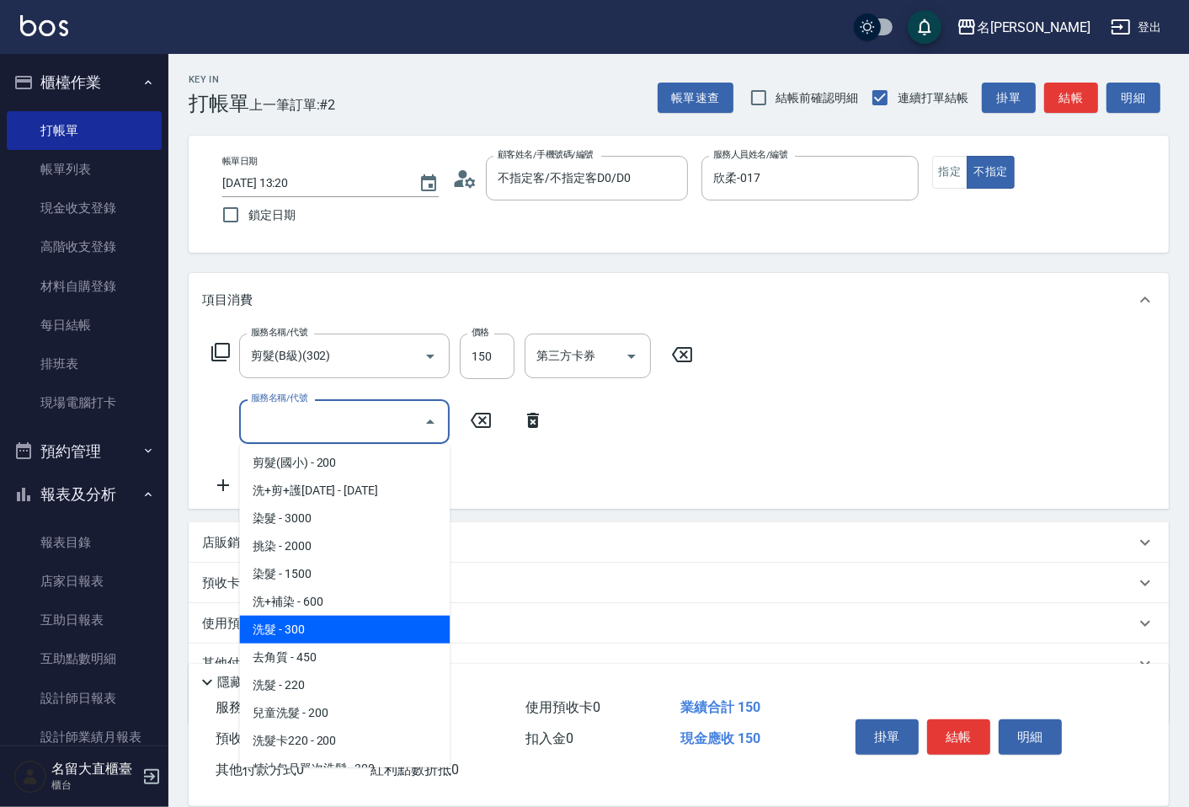
click at [328, 622] on span "洗髮 - 300" at bounding box center [344, 630] width 211 height 28
type input "洗髮(500)"
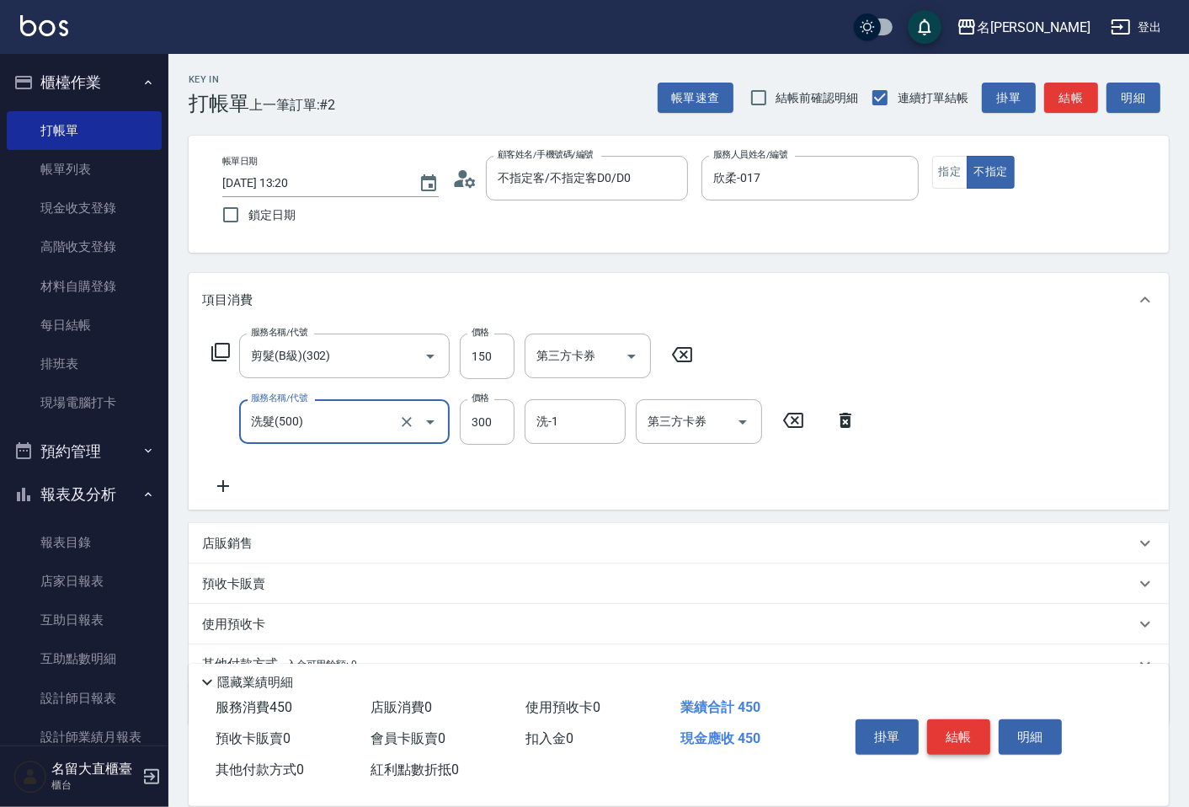
click at [941, 719] on button "結帳" at bounding box center [958, 736] width 63 height 35
